Goal: Download file/media

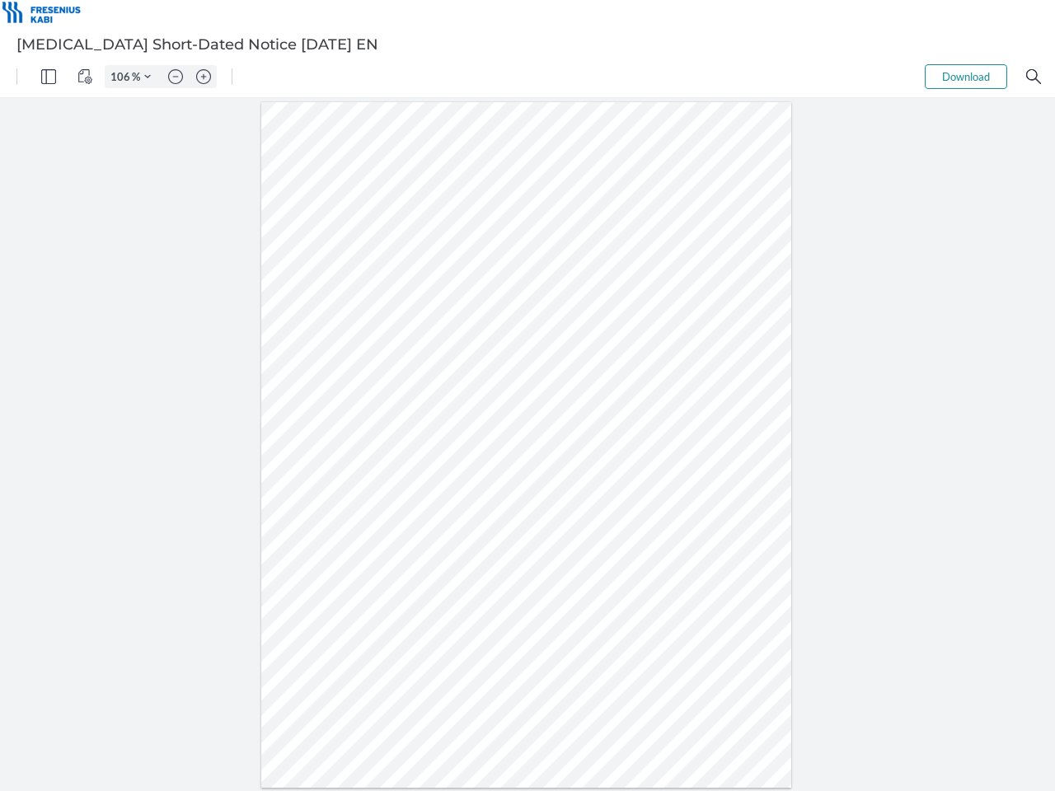
click at [49, 77] on img "Panel" at bounding box center [48, 76] width 15 height 15
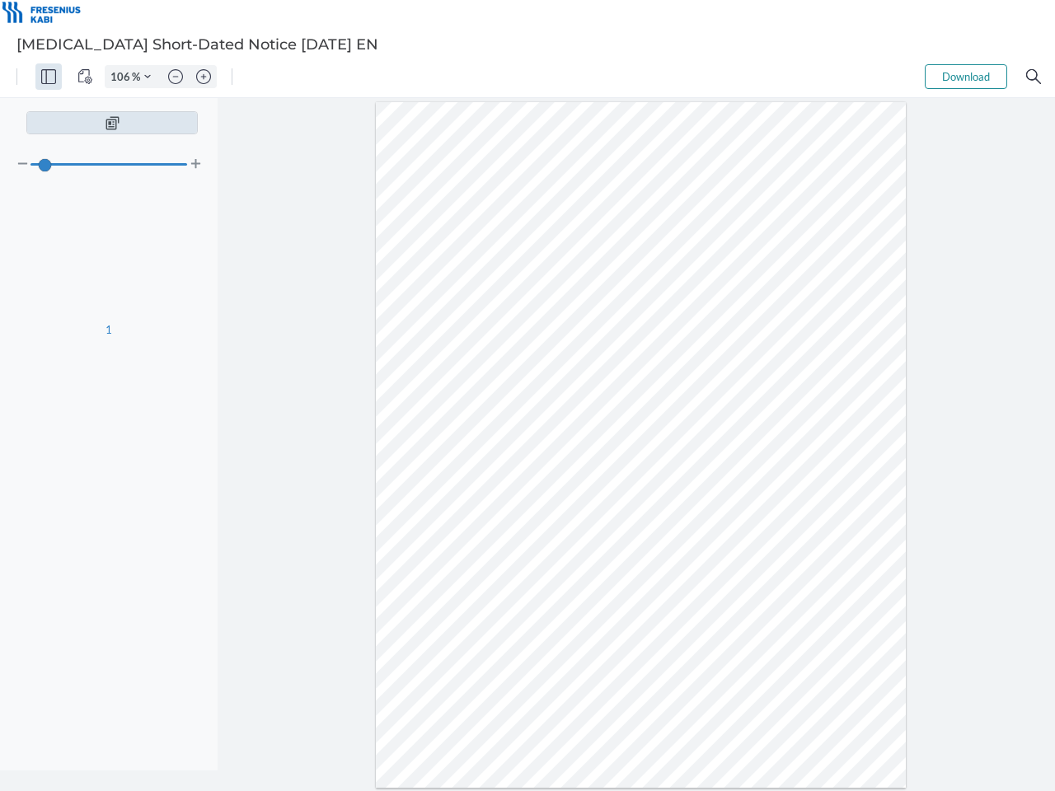
click at [85, 77] on img "View Controls" at bounding box center [84, 76] width 15 height 15
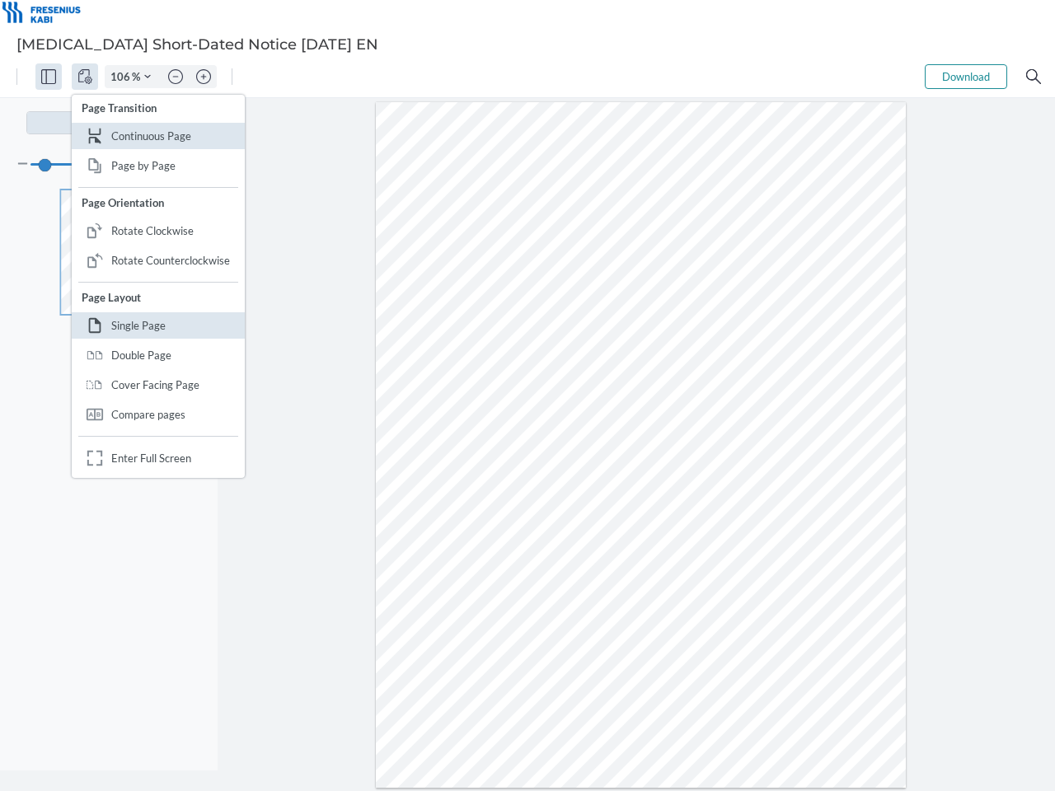
click at [123, 77] on input "106" at bounding box center [118, 76] width 26 height 15
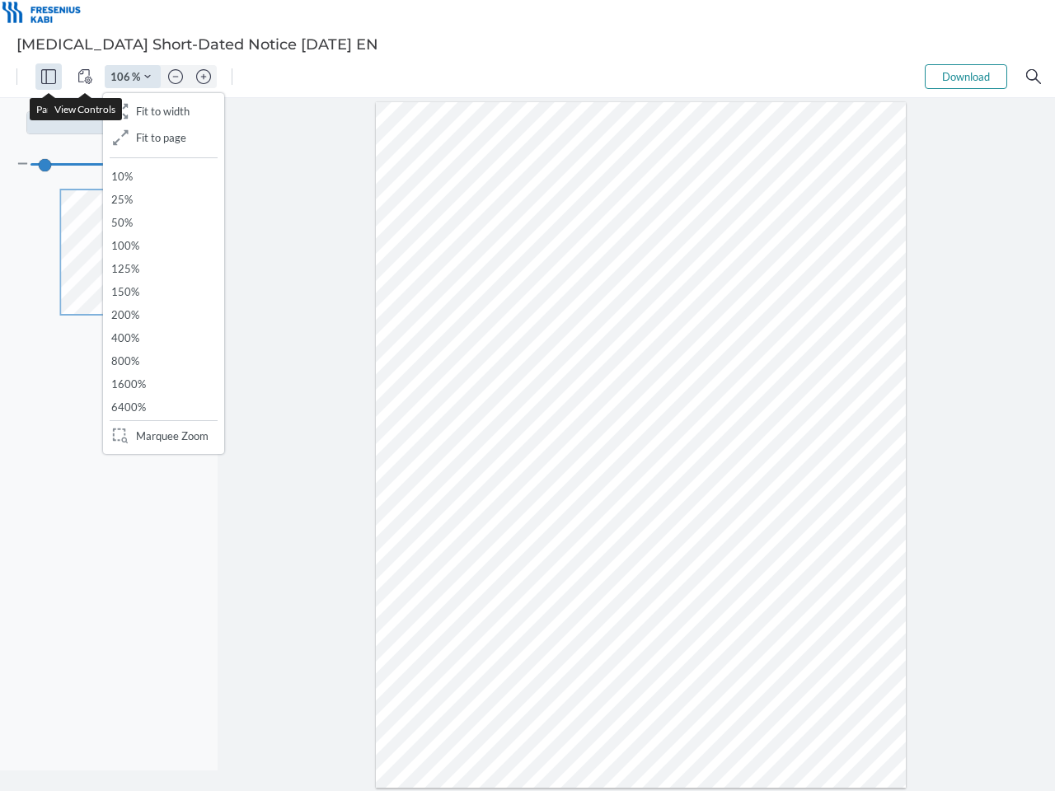
click at [148, 77] on img "Zoom Controls" at bounding box center [147, 76] width 7 height 7
click at [176, 77] on img "Zoom out" at bounding box center [175, 76] width 15 height 15
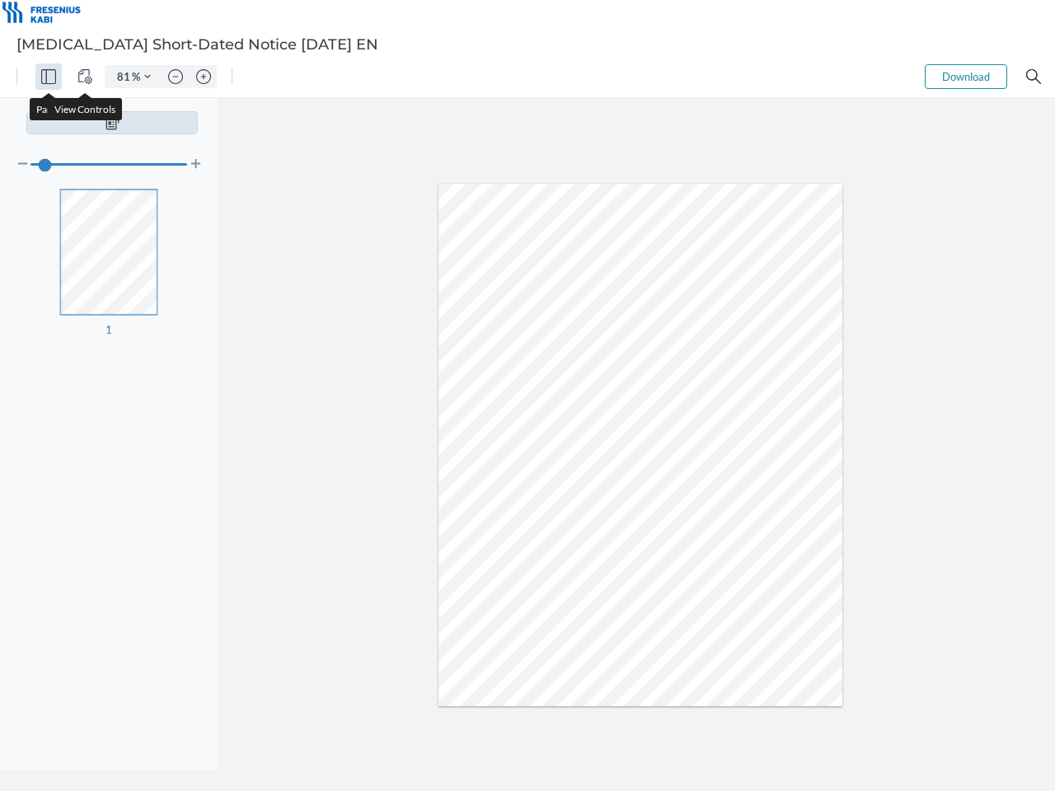
click at [204, 77] on img "Zoom in" at bounding box center [203, 76] width 15 height 15
type input "106"
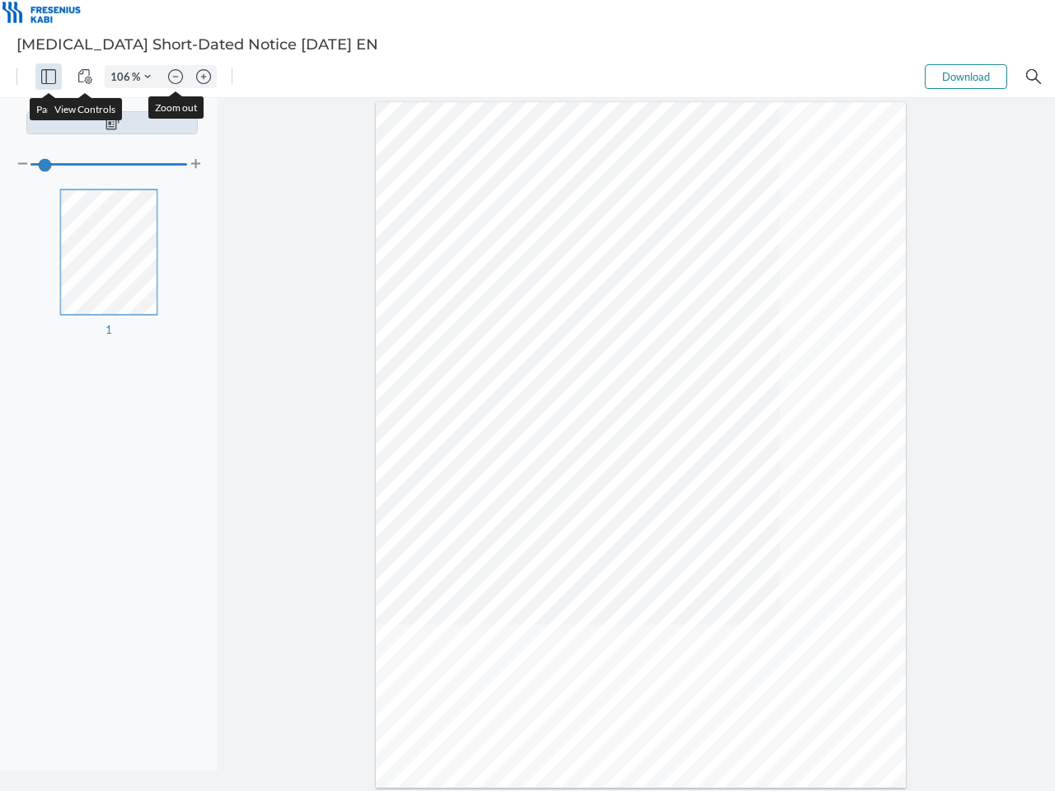
click at [966, 77] on button "Download" at bounding box center [966, 76] width 82 height 25
click at [1033, 77] on img "Search" at bounding box center [1033, 76] width 15 height 15
